Goal: Communication & Community: Share content

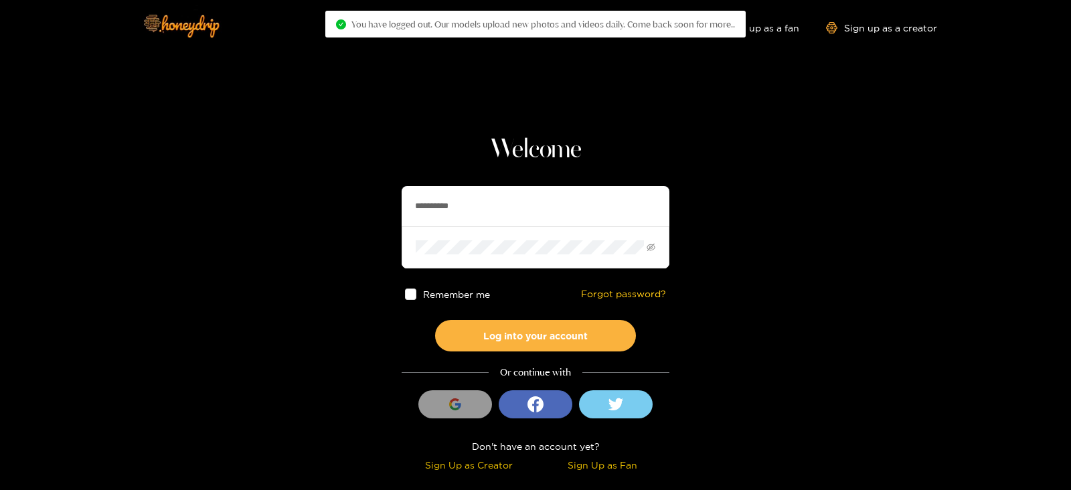
drag, startPoint x: 474, startPoint y: 210, endPoint x: 332, endPoint y: 216, distance: 142.1
click at [332, 216] on section "**********" at bounding box center [535, 238] width 1071 height 476
type input "******"
click at [435, 320] on button "Log into your account" at bounding box center [535, 335] width 201 height 31
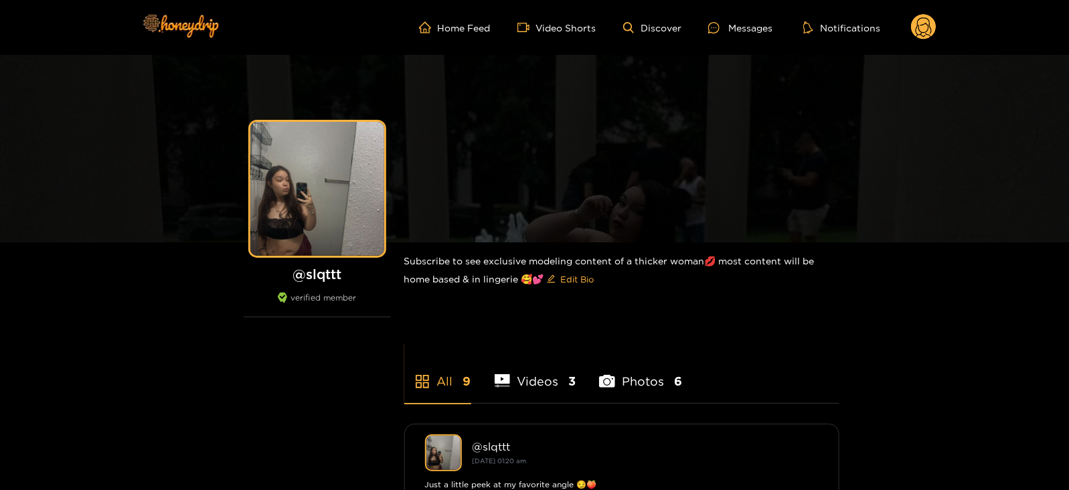
click at [716, 35] on ul "Home Feed Video Shorts Discover Messages Notifications" at bounding box center [678, 27] width 518 height 27
click at [715, 31] on icon at bounding box center [714, 27] width 11 height 11
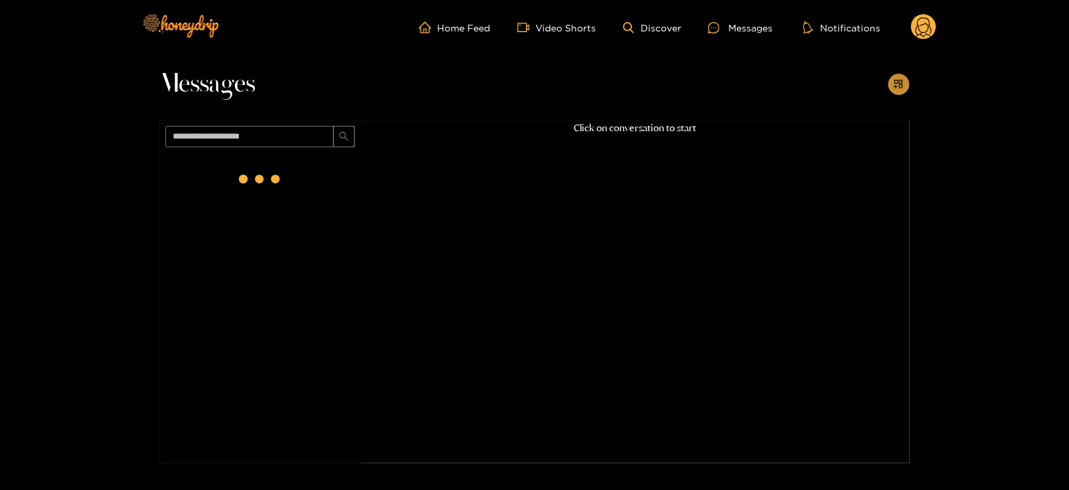
click at [899, 84] on icon "appstore-add" at bounding box center [899, 84] width 9 height 9
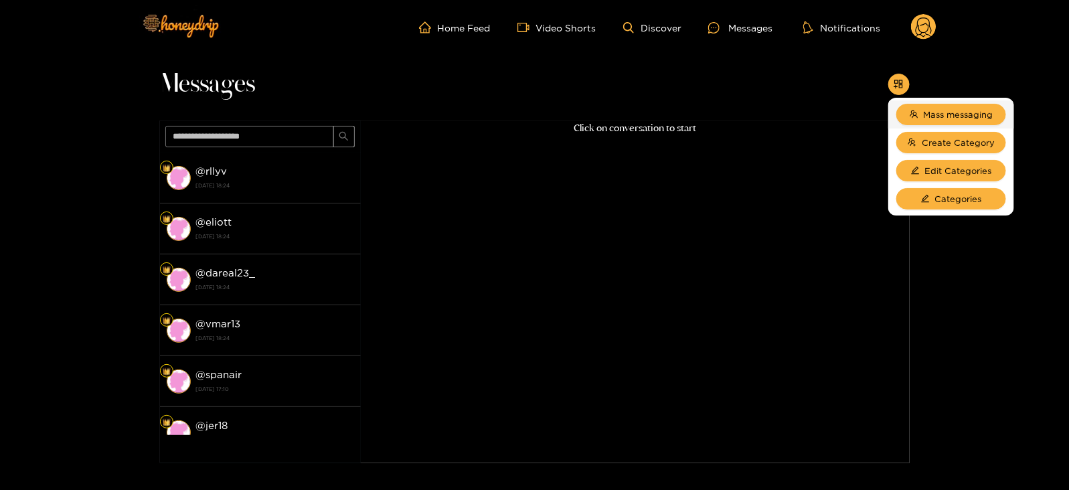
click at [919, 102] on li "Mass messaging" at bounding box center [952, 114] width 126 height 28
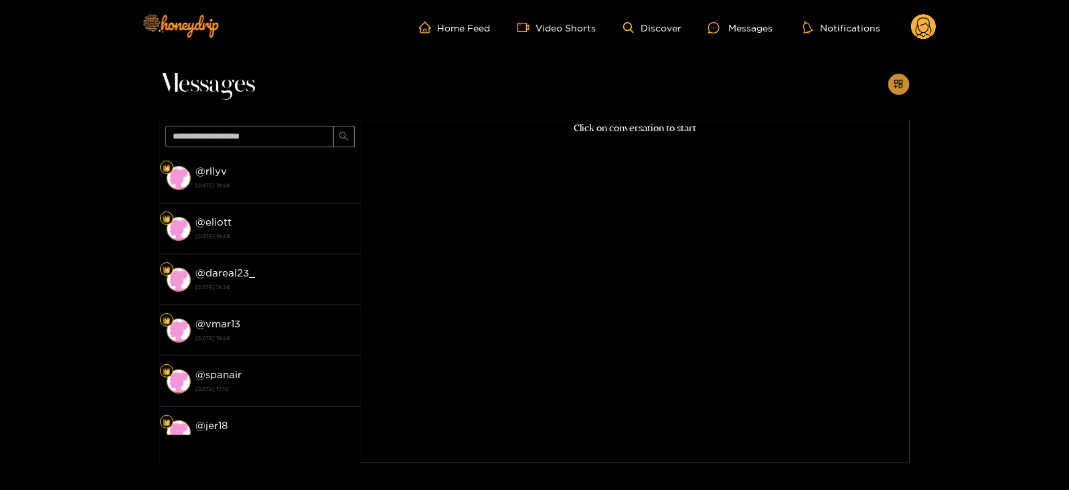
click at [904, 91] on button "button" at bounding box center [899, 84] width 21 height 21
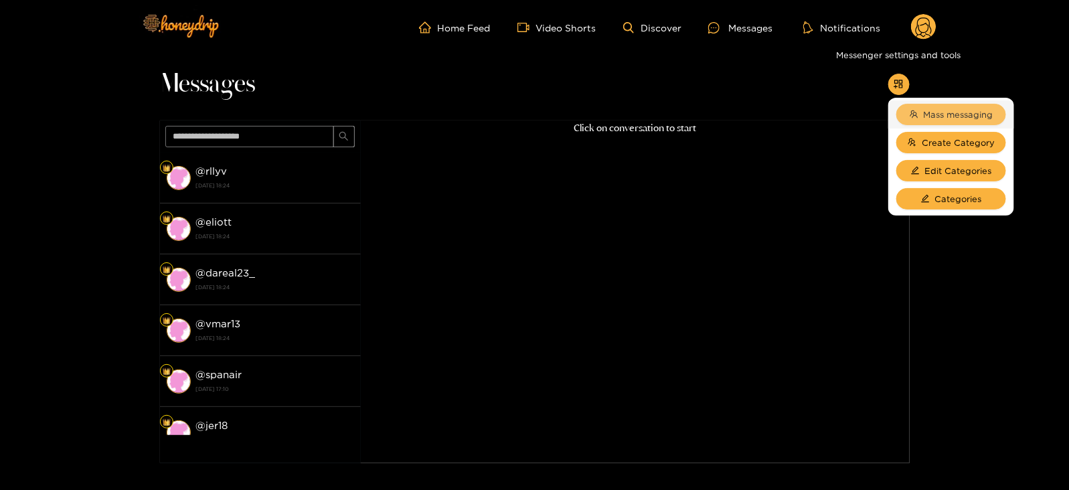
click at [927, 112] on span "Mass messaging" at bounding box center [959, 114] width 70 height 13
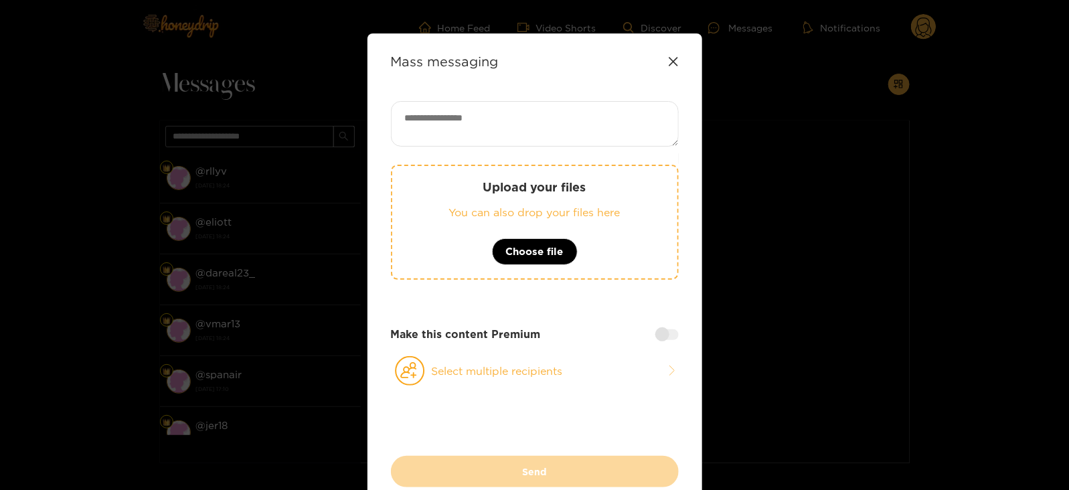
click at [597, 112] on textarea at bounding box center [535, 124] width 288 height 46
paste textarea "**********"
type textarea "**********"
click at [433, 380] on button "Select multiple recipients" at bounding box center [535, 371] width 288 height 31
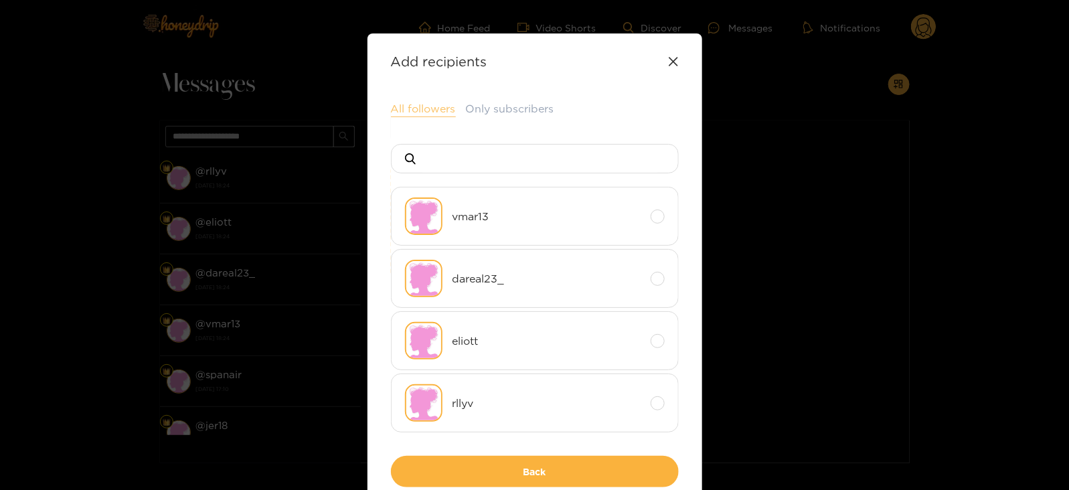
click at [420, 114] on button "All followers" at bounding box center [423, 109] width 65 height 16
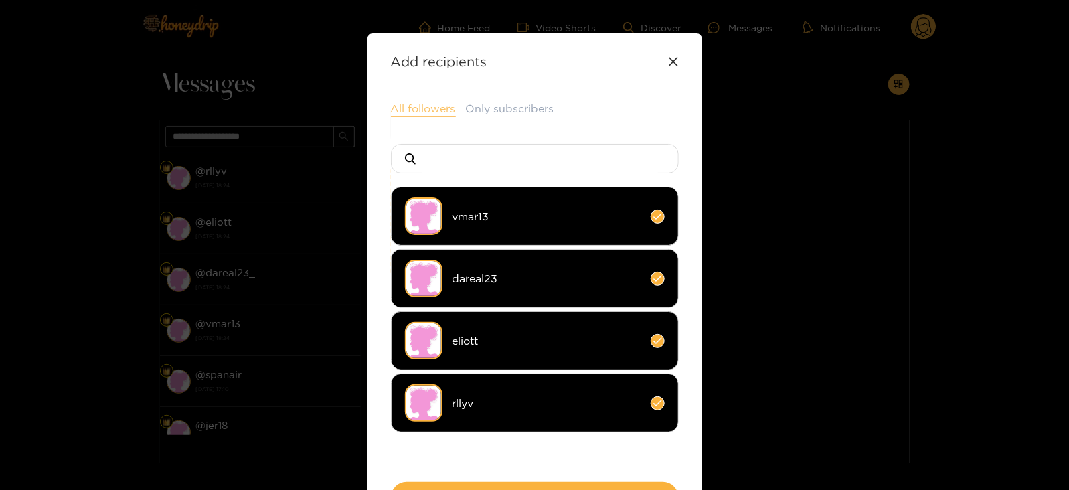
scroll to position [99, 0]
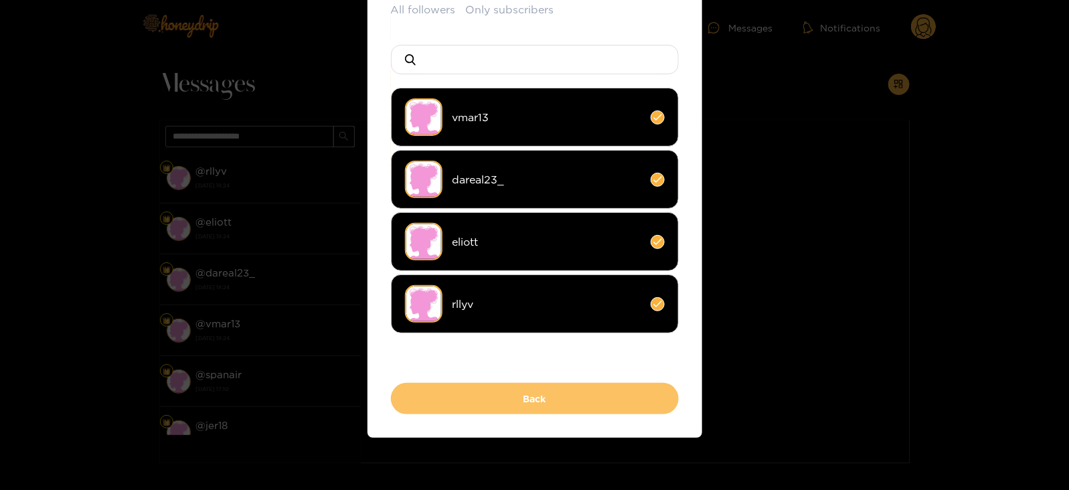
click at [416, 394] on button "Back" at bounding box center [535, 398] width 288 height 31
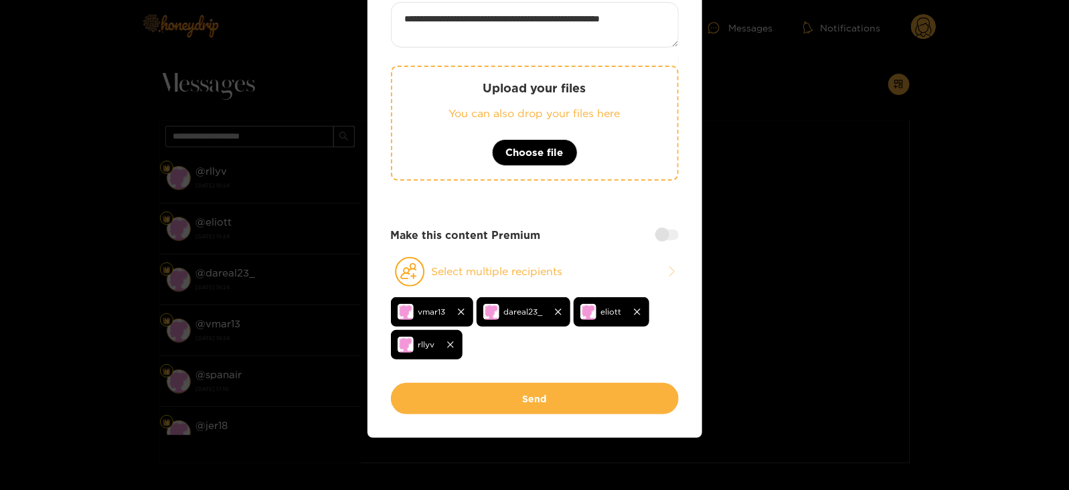
click at [416, 394] on button "Send" at bounding box center [535, 398] width 288 height 31
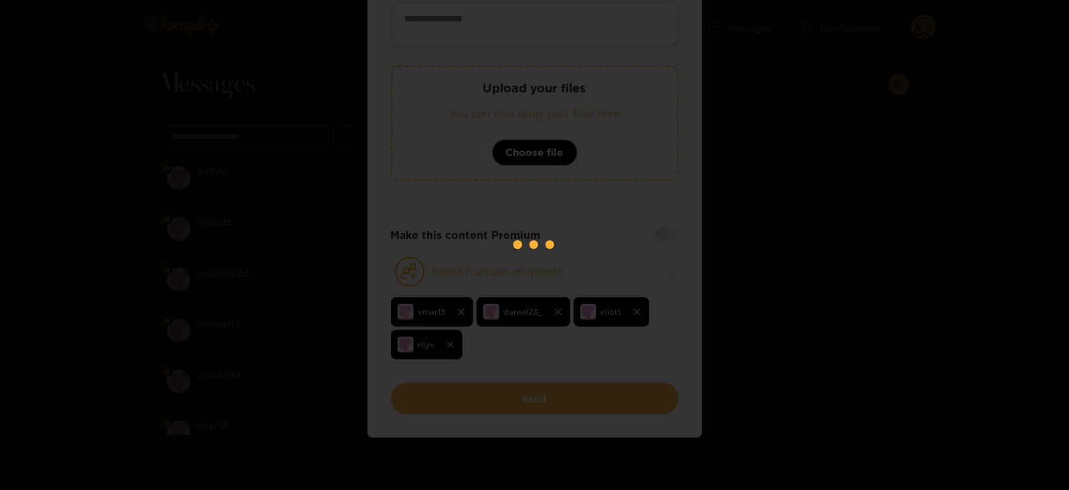
scroll to position [73, 0]
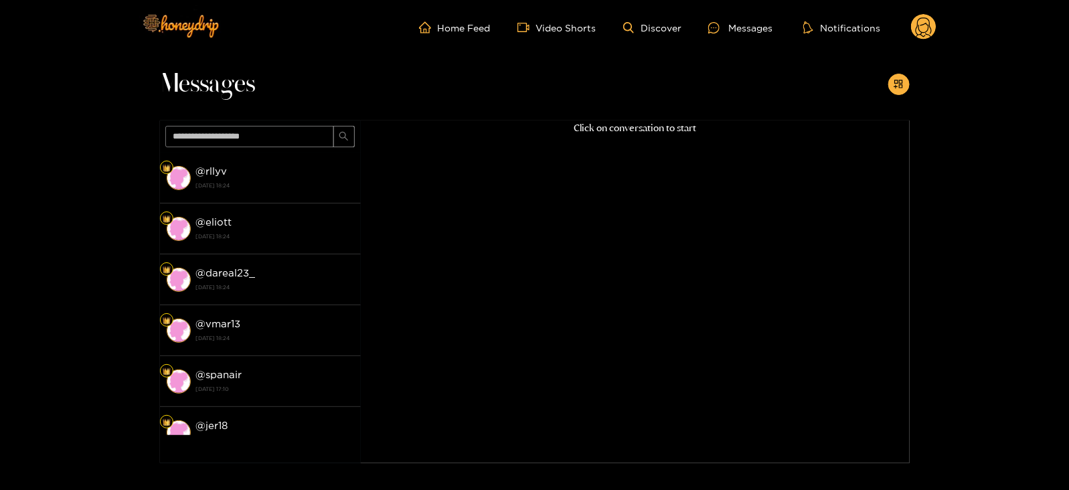
click at [932, 23] on circle at bounding box center [923, 26] width 25 height 25
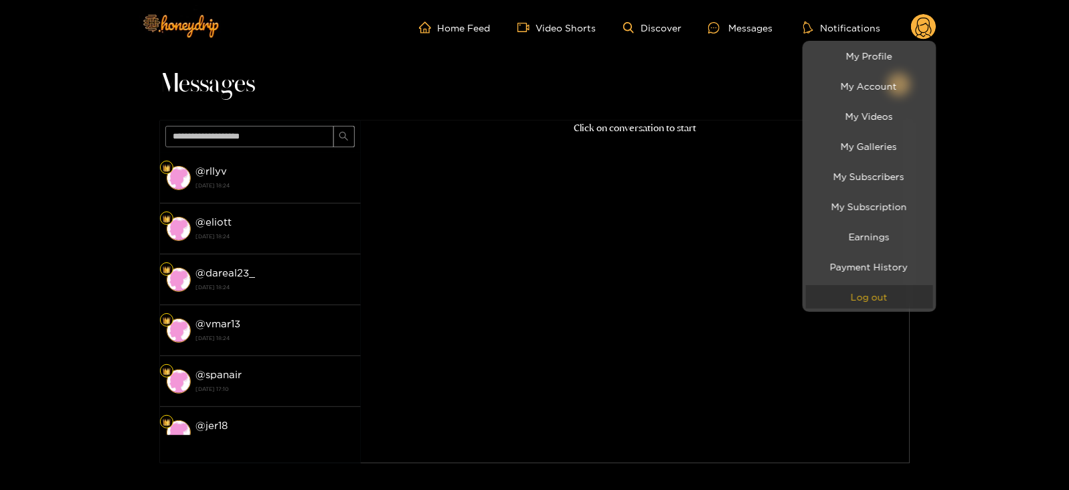
click at [848, 299] on button "Log out" at bounding box center [869, 296] width 127 height 23
